Goal: Find specific page/section

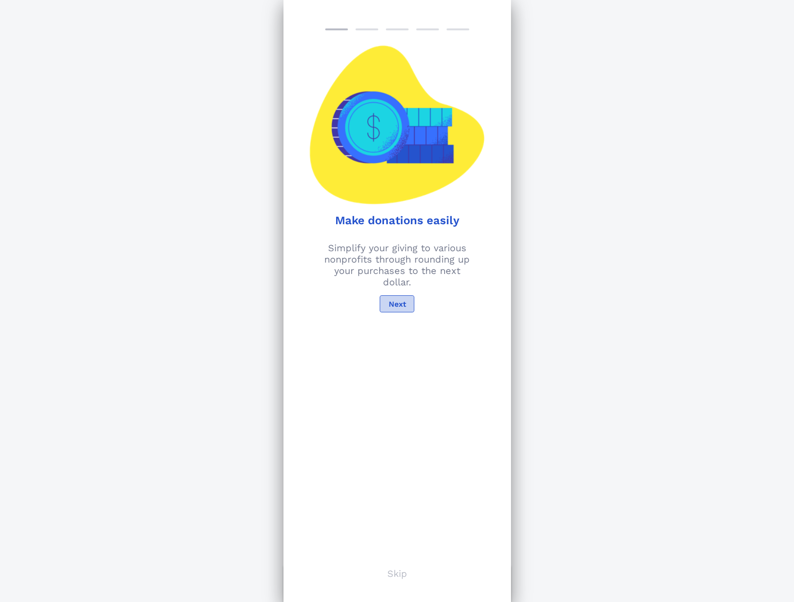
click at [401, 305] on span "Next" at bounding box center [397, 303] width 18 height 9
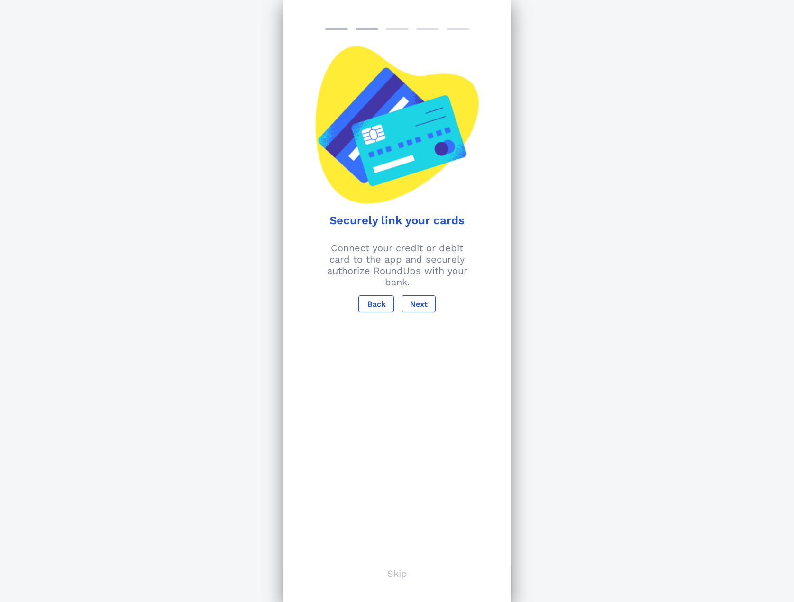
click at [397, 578] on p "Skip" at bounding box center [397, 573] width 20 height 11
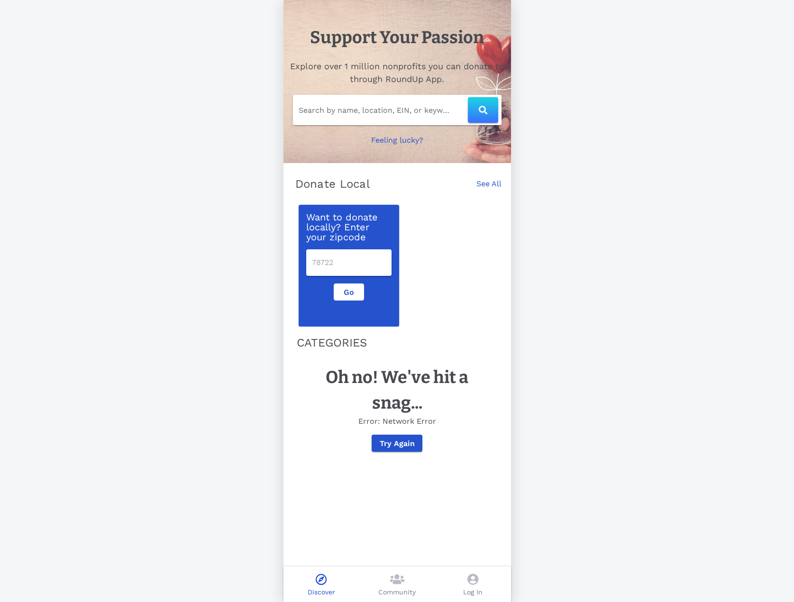
click at [346, 269] on input "number" at bounding box center [349, 262] width 74 height 15
type input "19960"
click at [358, 292] on button "Go" at bounding box center [349, 291] width 30 height 17
click at [343, 289] on span "Go" at bounding box center [349, 292] width 14 height 9
click at [345, 284] on button "Go" at bounding box center [349, 291] width 30 height 17
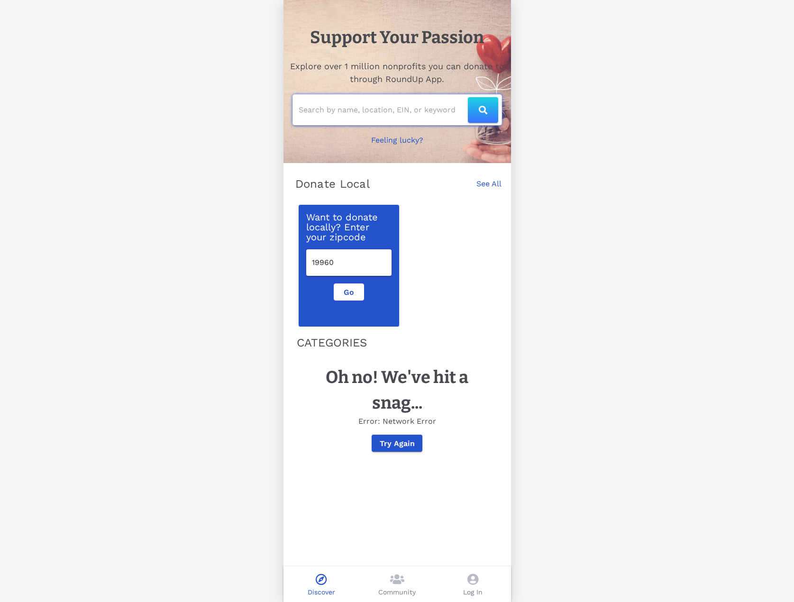
click at [416, 114] on input "text" at bounding box center [382, 109] width 169 height 15
click at [482, 113] on icon "button" at bounding box center [482, 110] width 9 height 9
type input "[PERSON_NAME]"
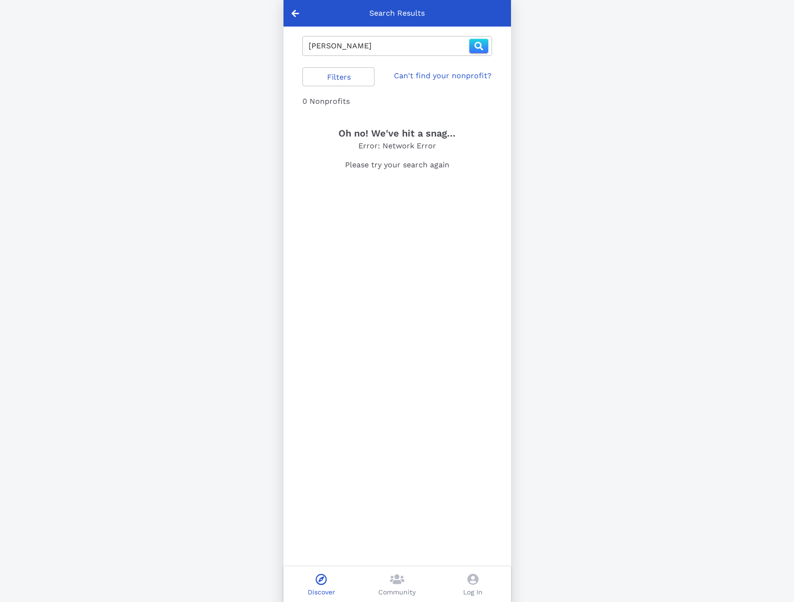
click at [292, 9] on icon at bounding box center [295, 13] width 8 height 9
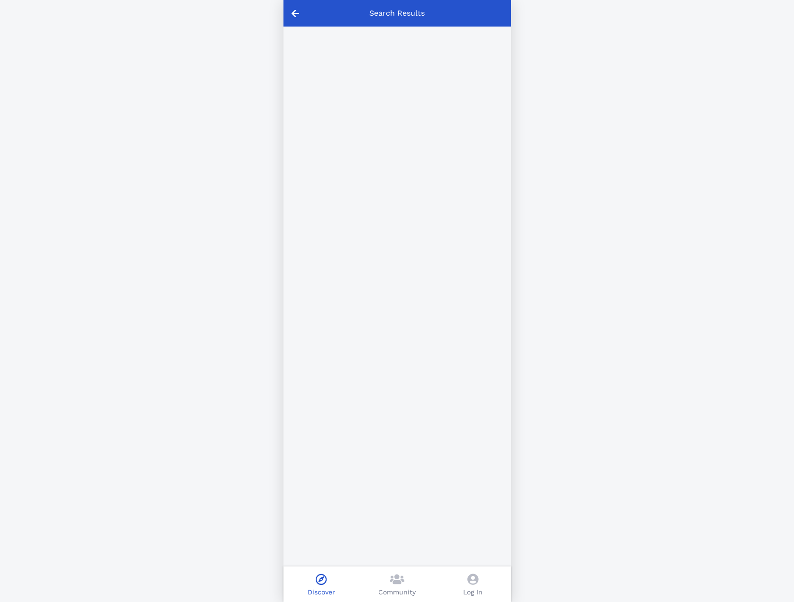
type input "[PERSON_NAME]"
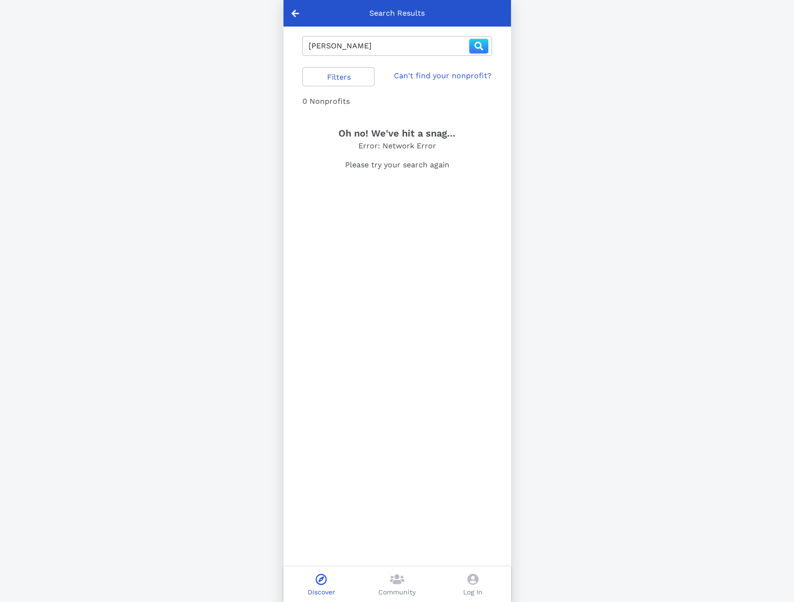
click at [295, 15] on icon at bounding box center [295, 13] width 8 height 9
